Goal: Information Seeking & Learning: Learn about a topic

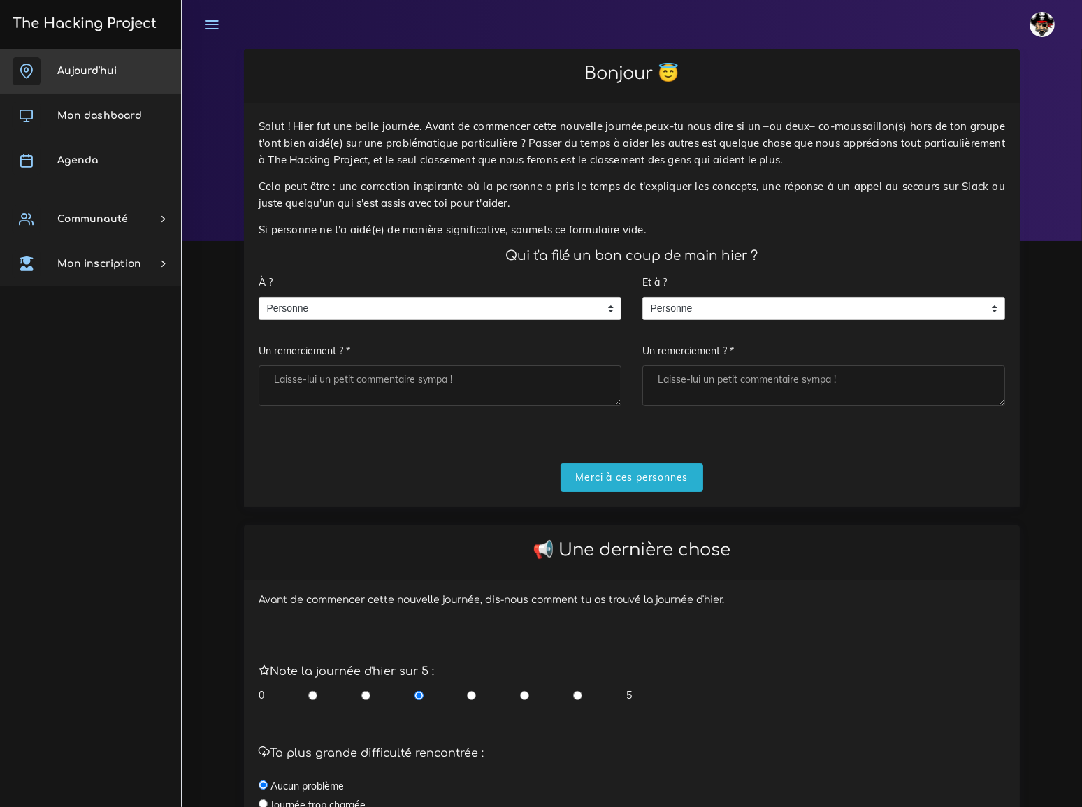
click at [96, 69] on span "Aujourd'hui" at bounding box center [86, 71] width 59 height 10
click at [647, 464] on input "Merci à ces personnes" at bounding box center [632, 478] width 143 height 29
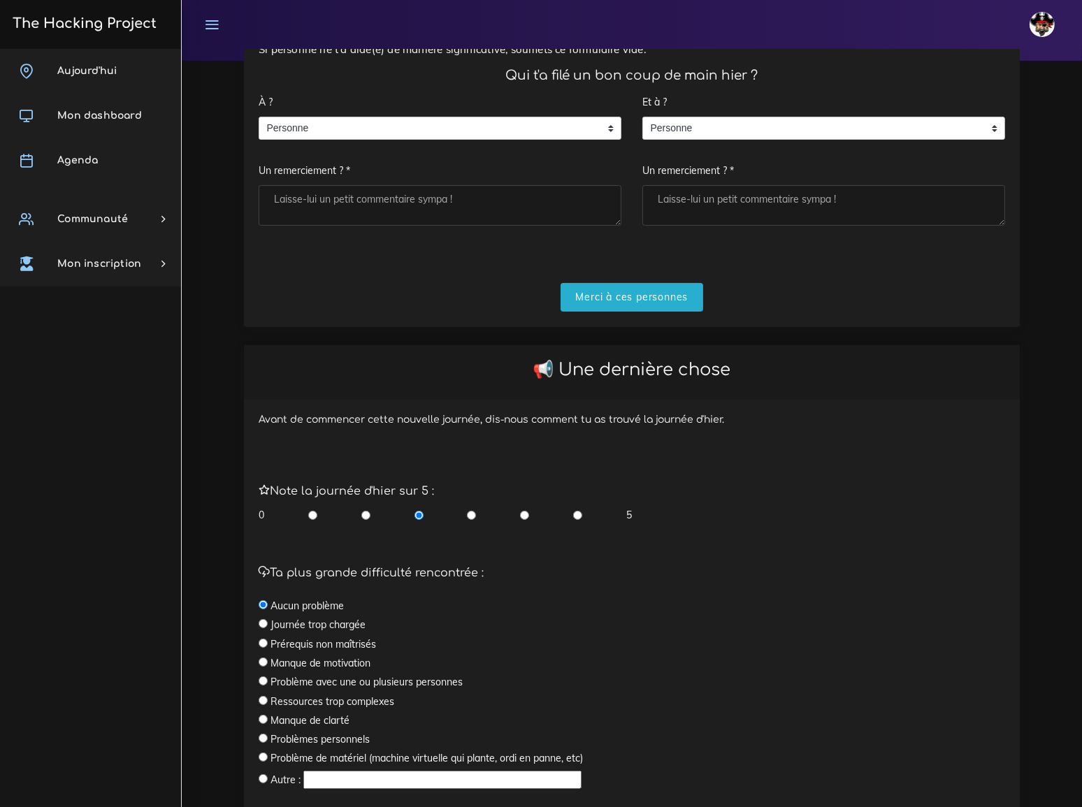
scroll to position [281, 0]
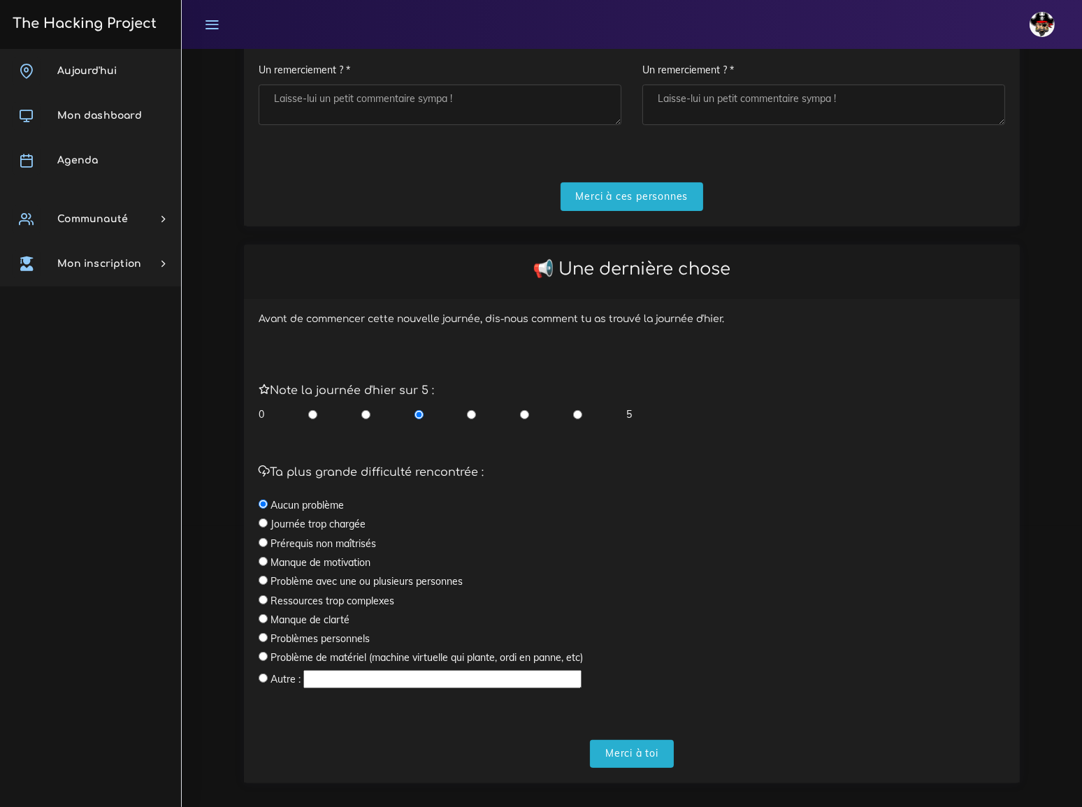
click at [523, 408] on input "radio" at bounding box center [524, 415] width 9 height 14
radio input "true"
click at [630, 740] on input "Merci à toi" at bounding box center [632, 754] width 84 height 29
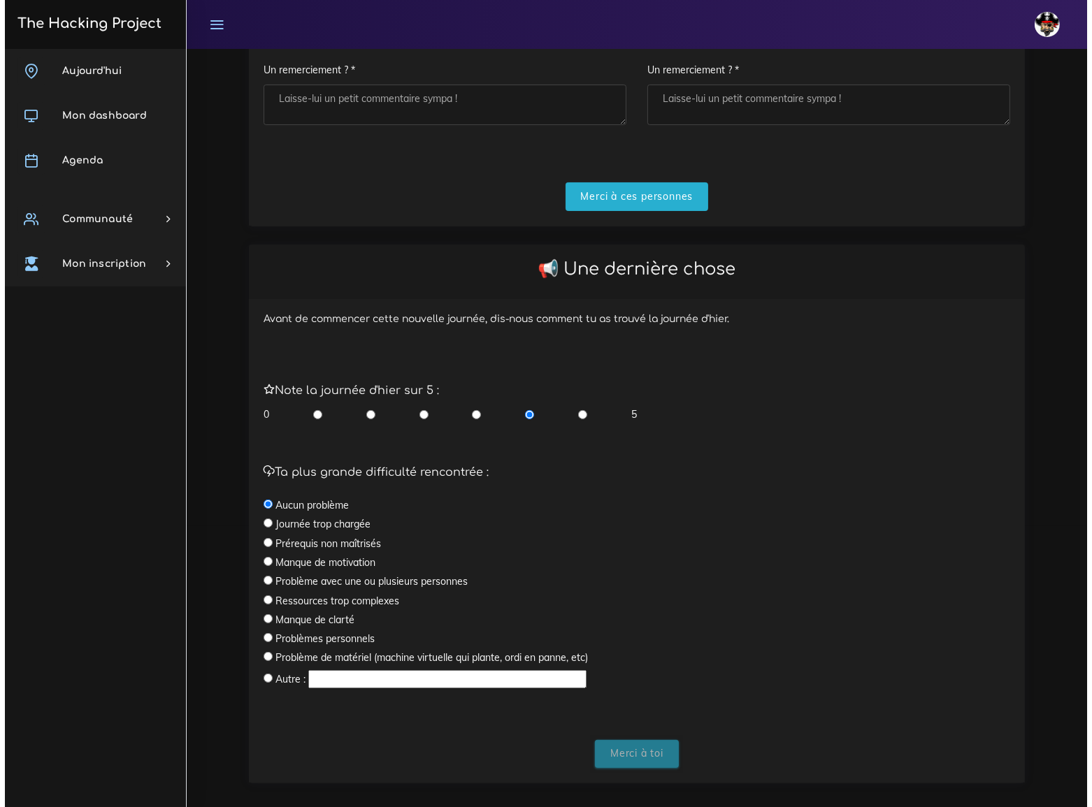
scroll to position [0, 0]
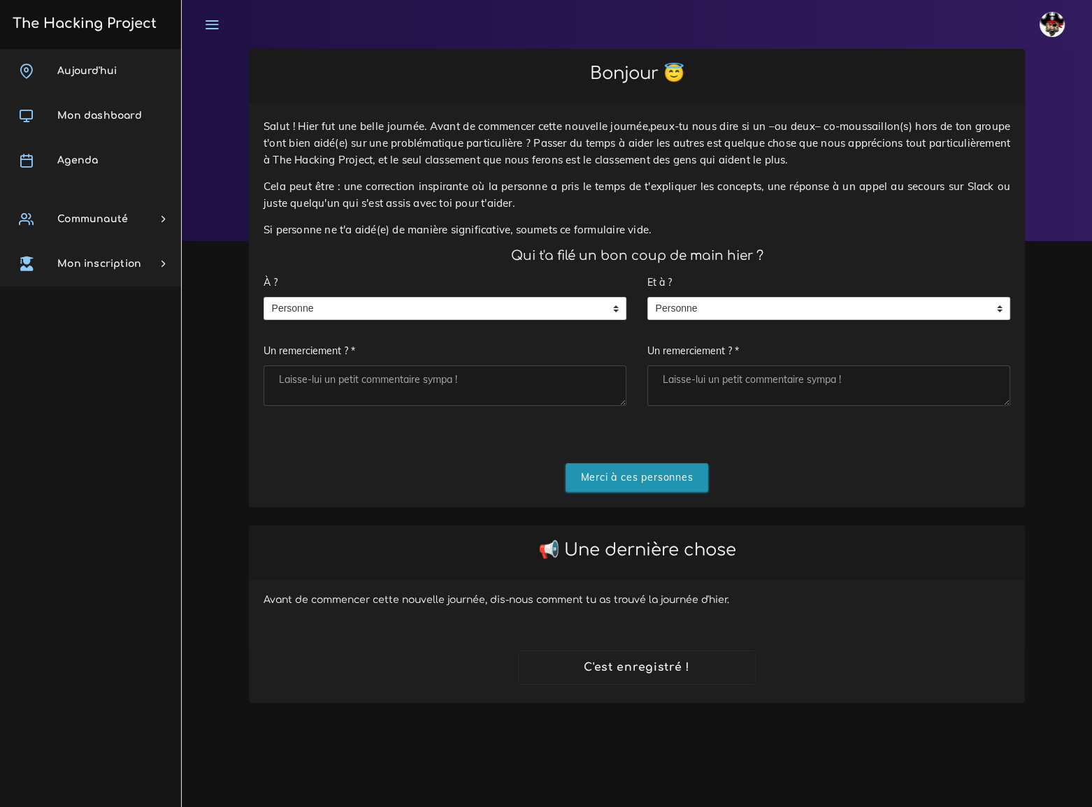
click at [626, 466] on input "Merci à ces personnes" at bounding box center [637, 478] width 143 height 29
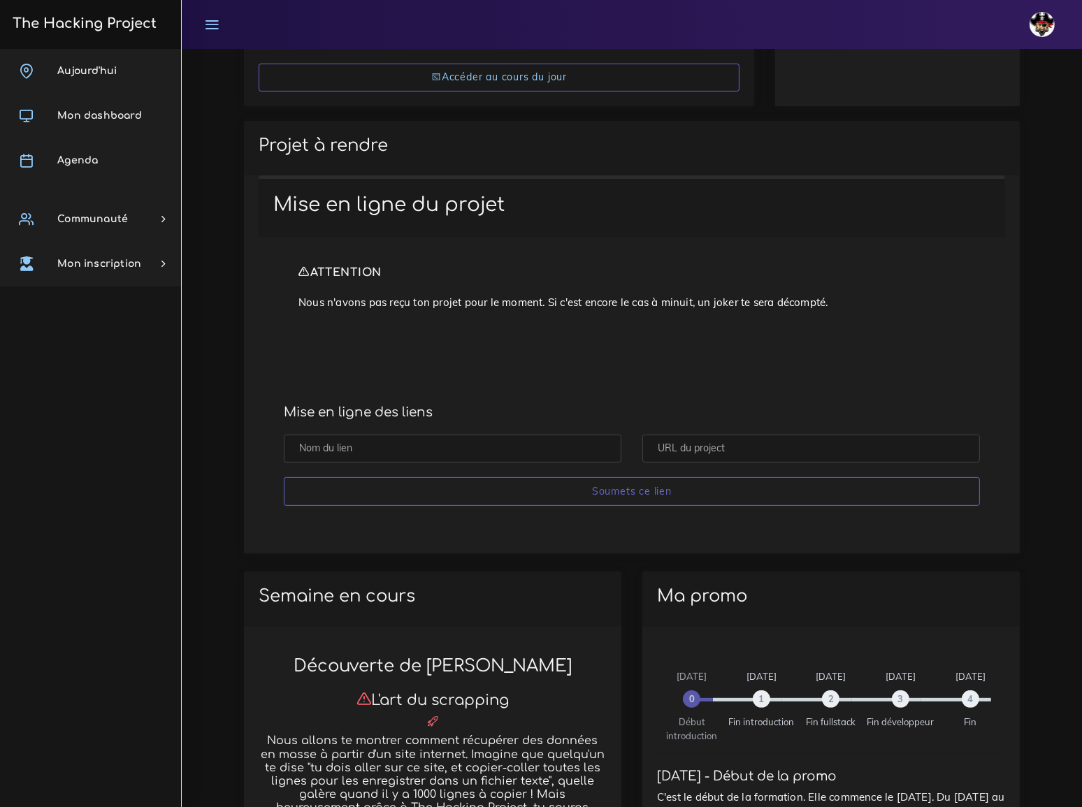
scroll to position [445, 0]
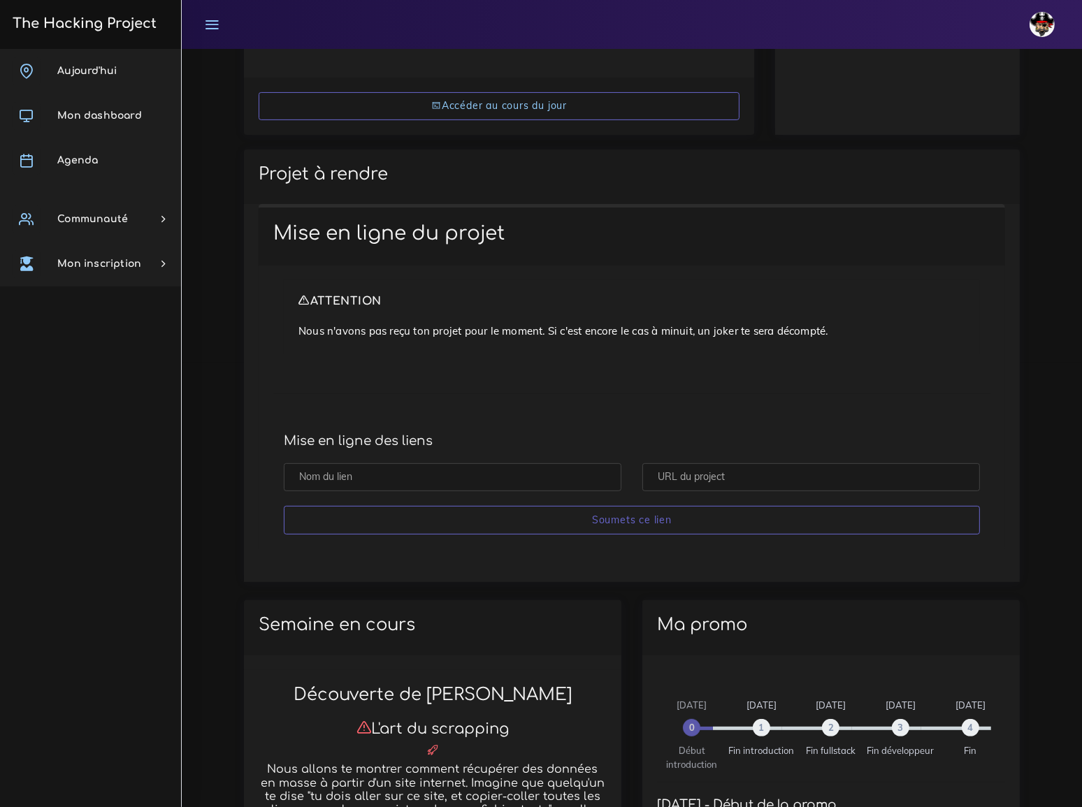
click at [454, 174] on h2 "Projet à rendre" at bounding box center [632, 174] width 747 height 20
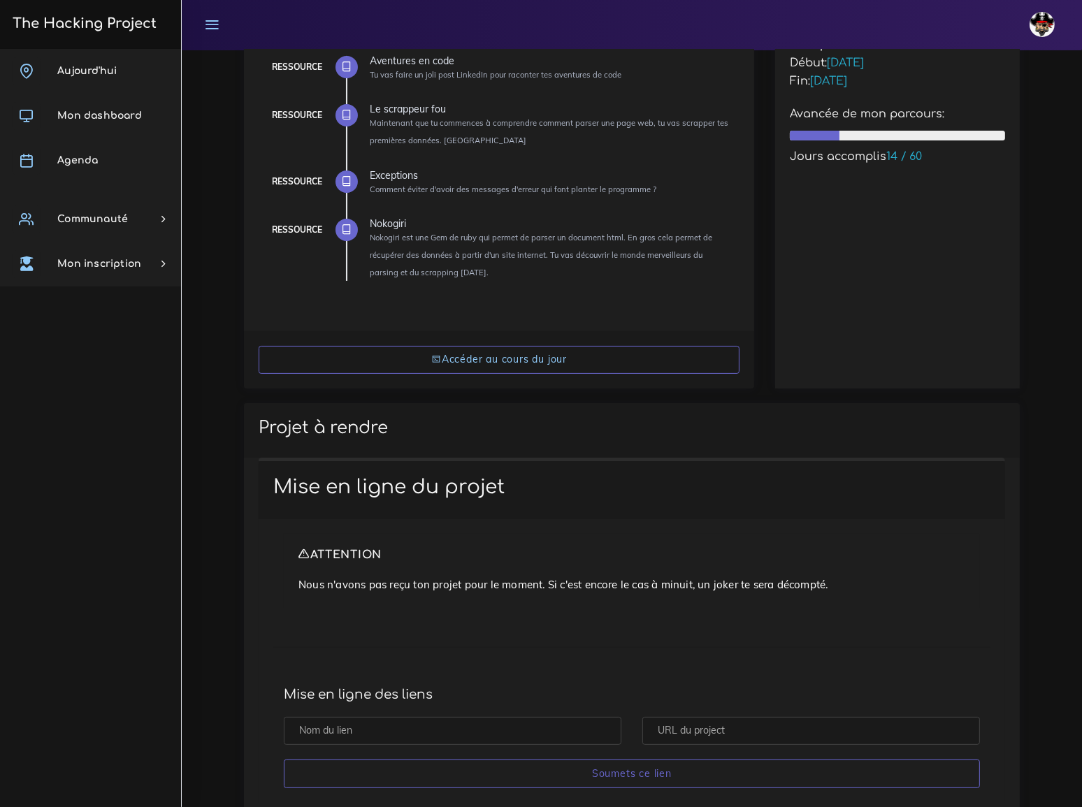
scroll to position [190, 0]
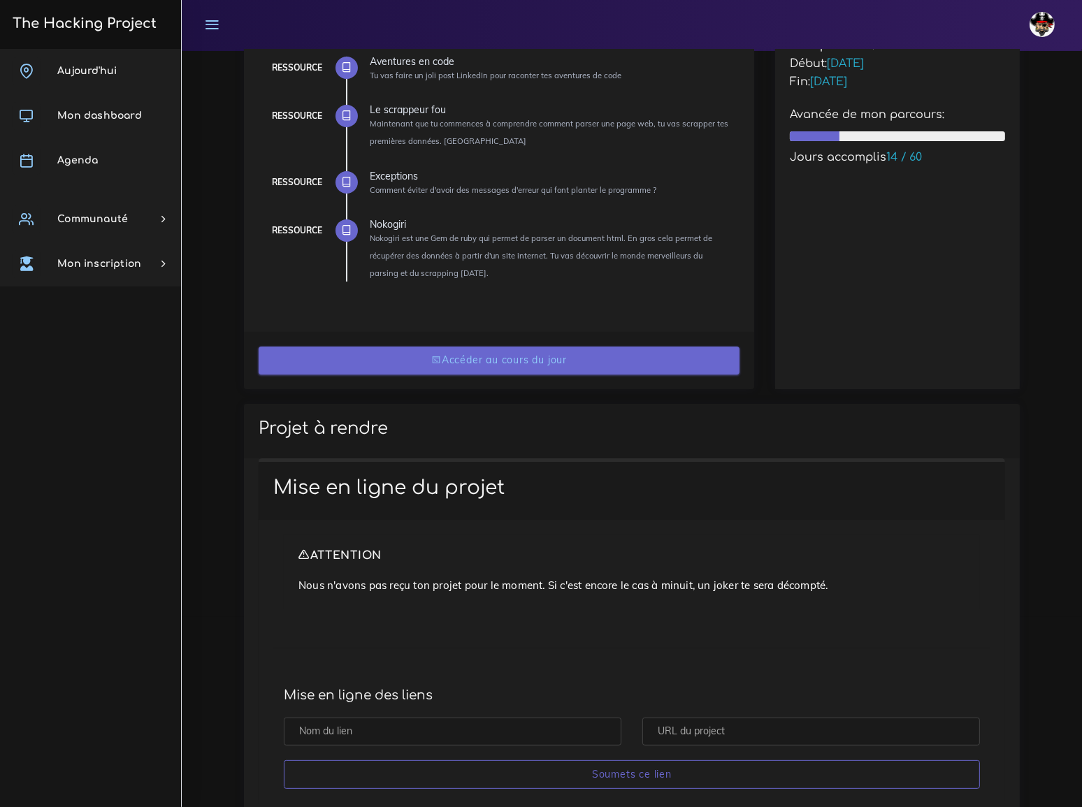
click at [489, 360] on link "Accéder au cours du jour" at bounding box center [499, 361] width 481 height 29
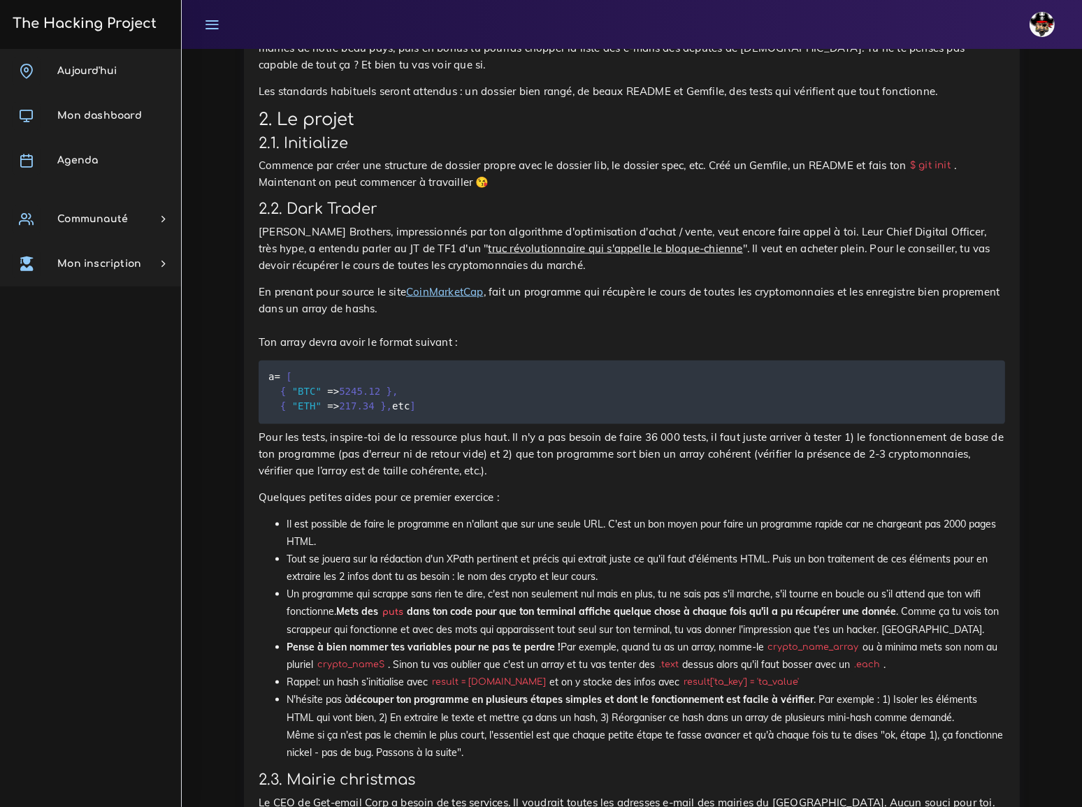
scroll to position [1779, 0]
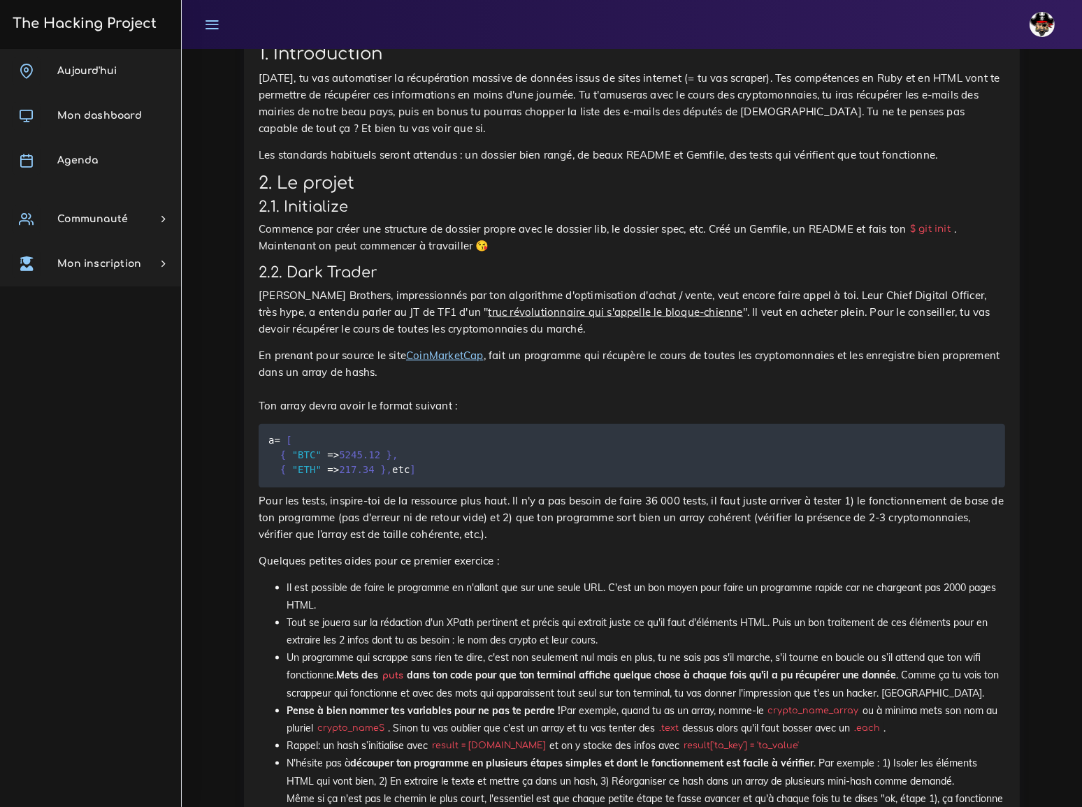
click at [434, 420] on div "Le scrappeur fou Maintenant que tu commences à comprendre comment parser une pa…" at bounding box center [632, 767] width 747 height 1555
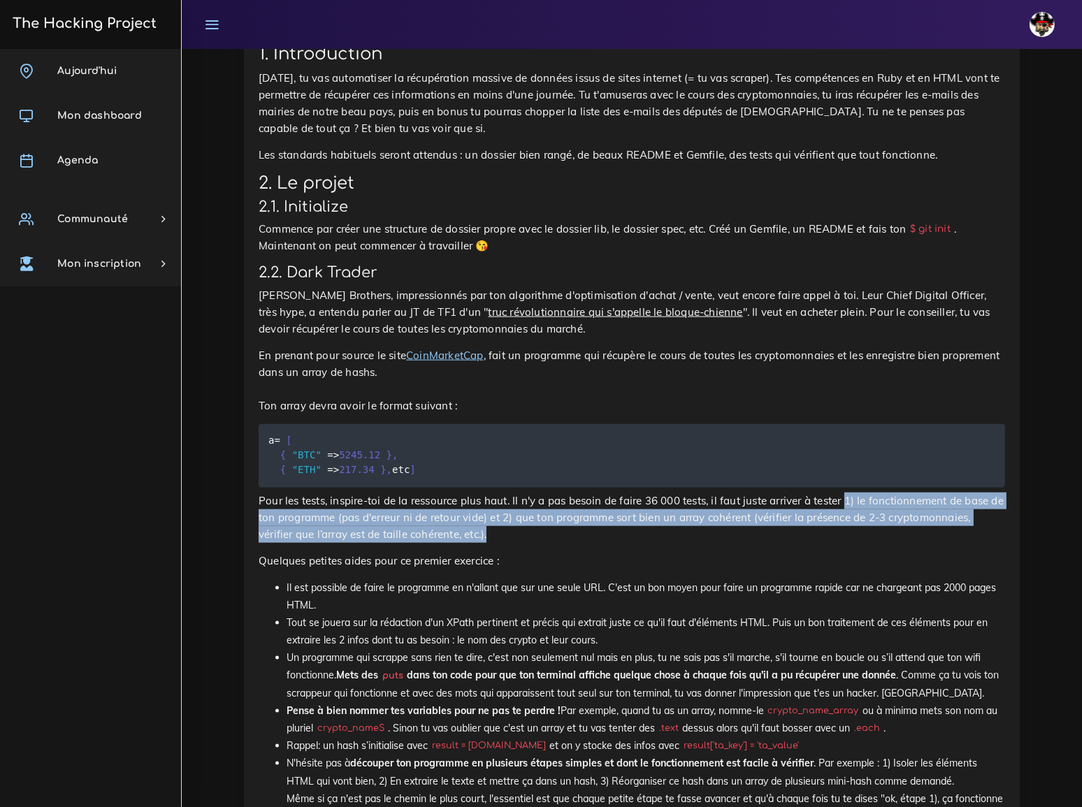
drag, startPoint x: 790, startPoint y: 385, endPoint x: 802, endPoint y: 410, distance: 27.8
click at [802, 493] on p "Pour les tests, inspire-toi de la ressource plus haut. Il n'y a pas besoin de f…" at bounding box center [632, 518] width 747 height 50
copy p "1) le fonctionnement de base de ton programme (pas d'erreur ni de retour vide) …"
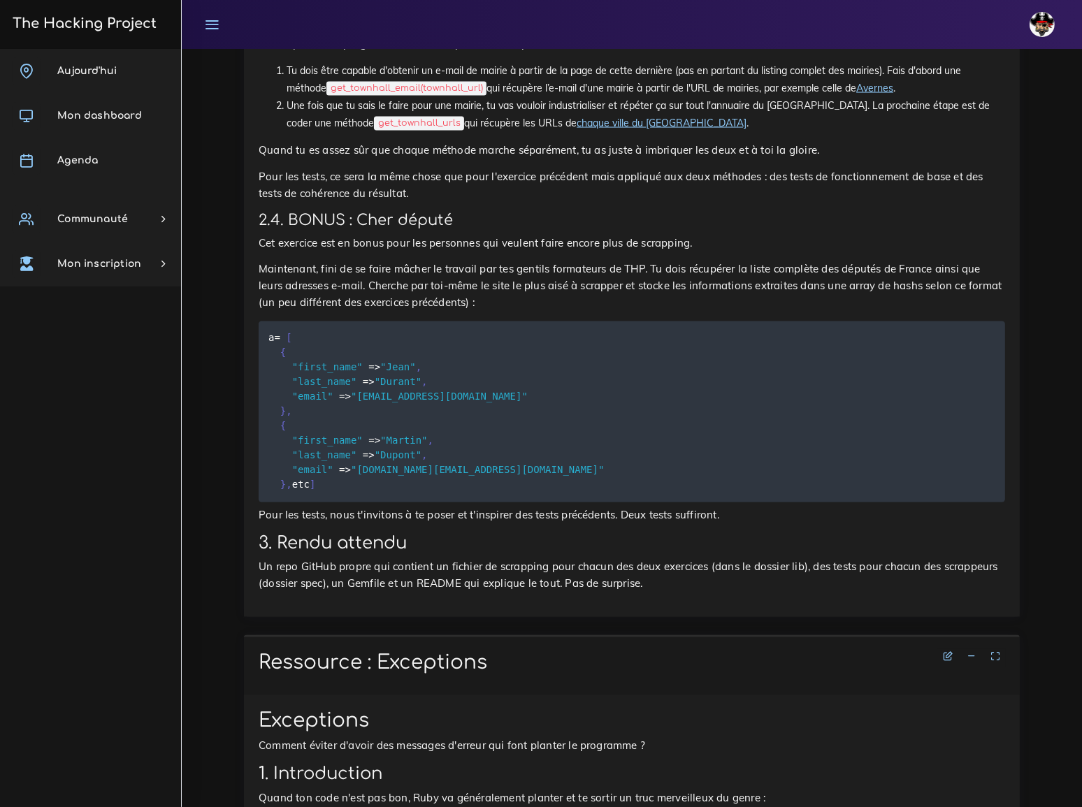
scroll to position [2733, 0]
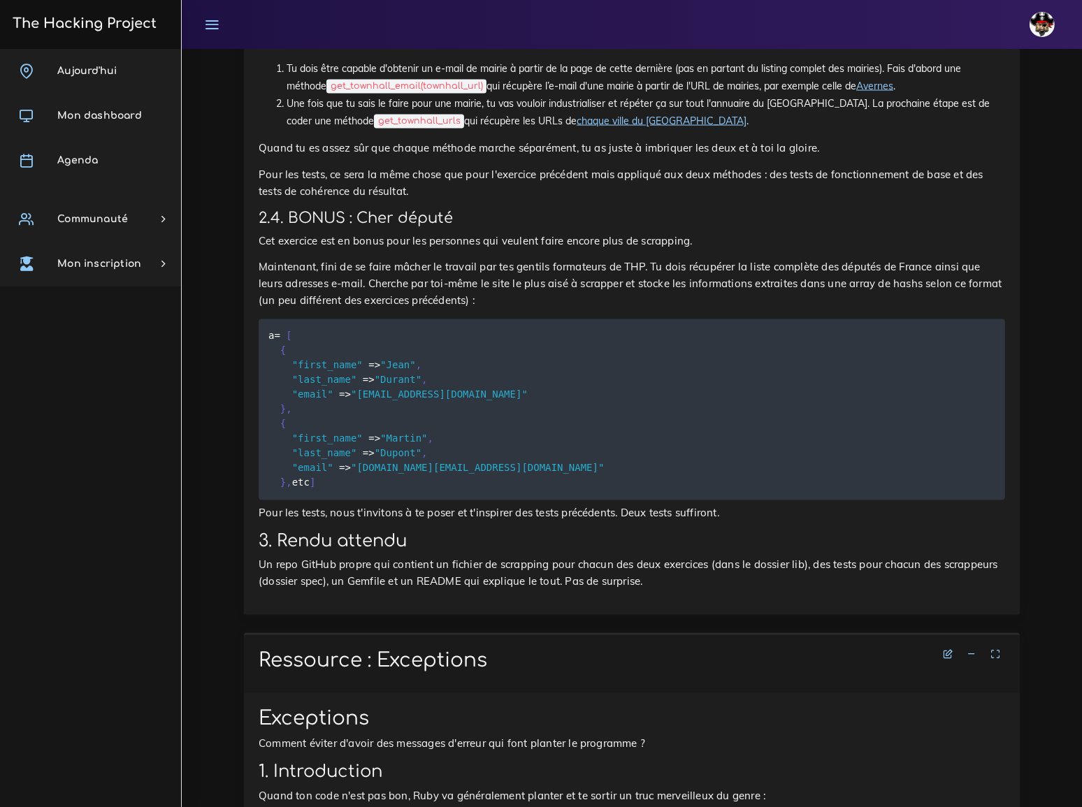
drag, startPoint x: 491, startPoint y: 89, endPoint x: 501, endPoint y: 82, distance: 12.0
